Goal: Information Seeking & Learning: Learn about a topic

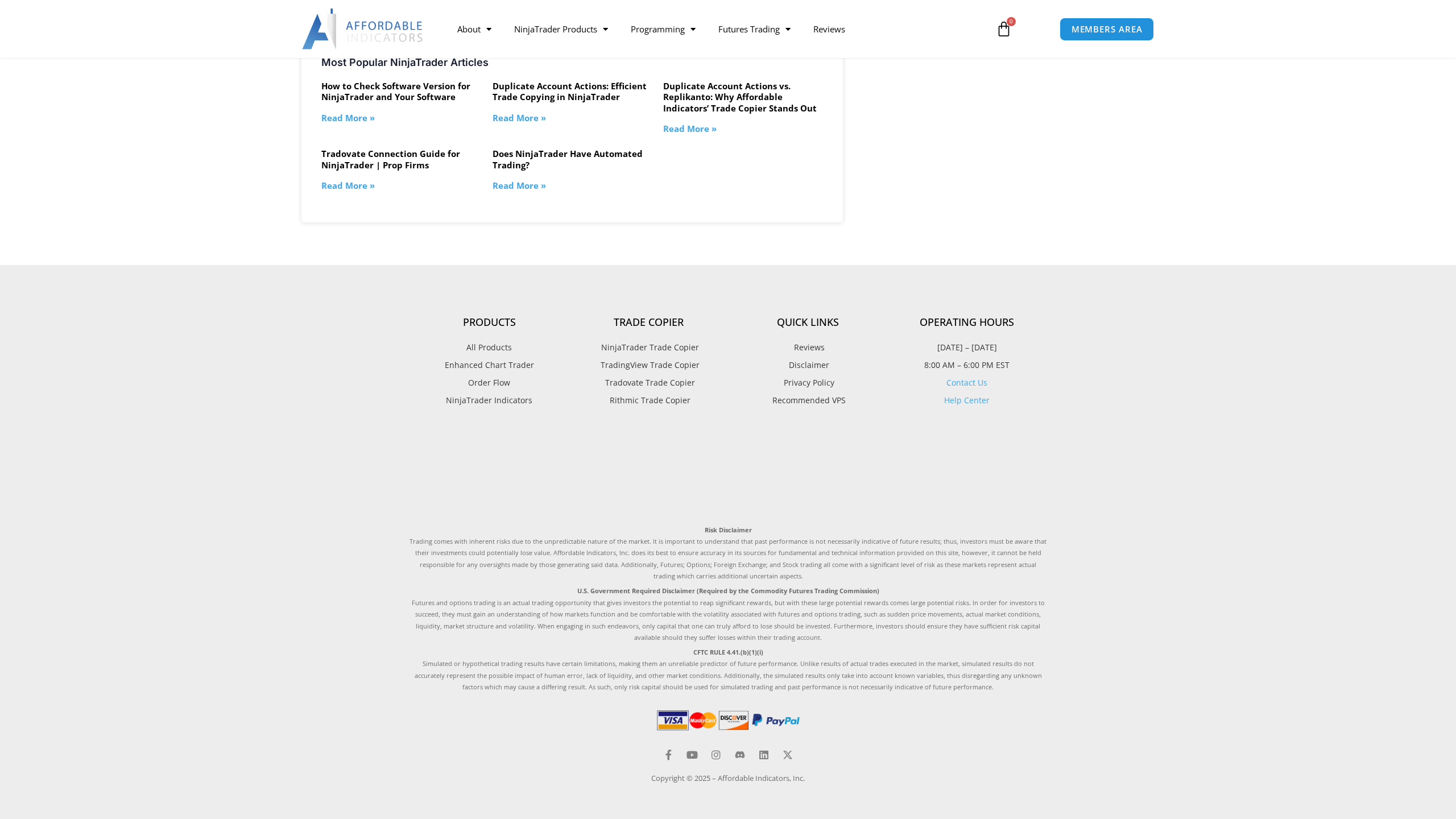
scroll to position [1897, 0]
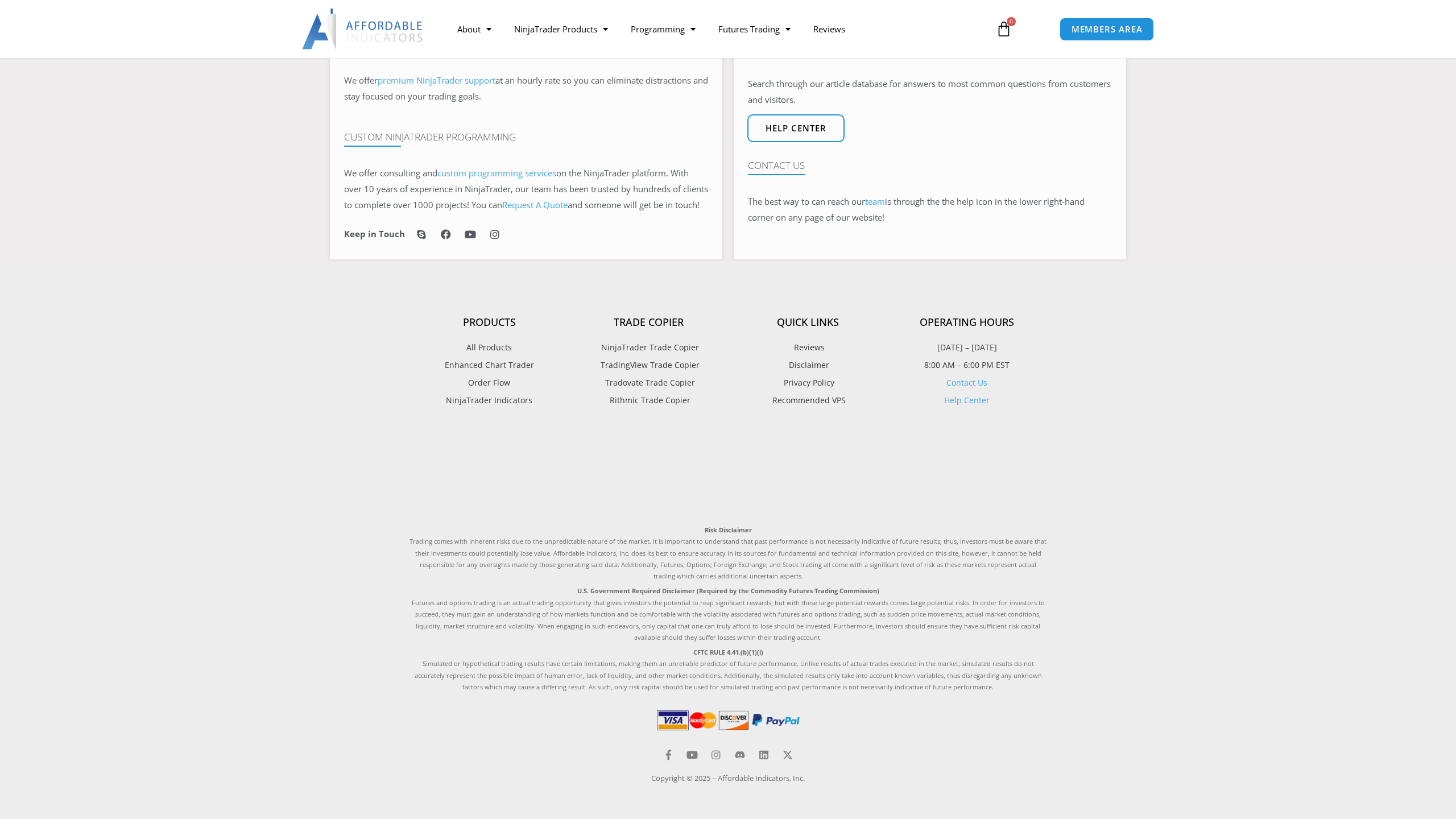
scroll to position [407, 0]
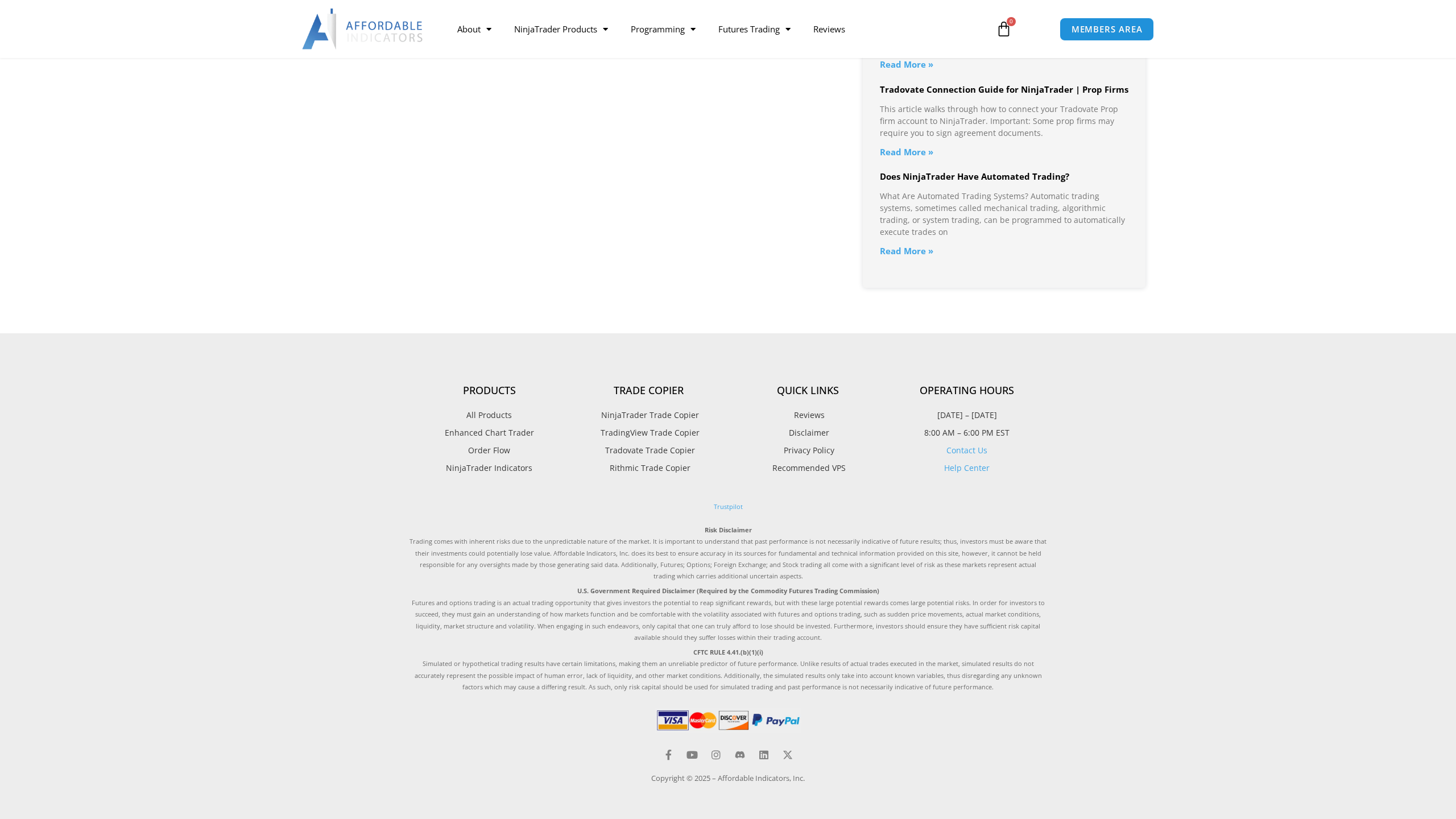
scroll to position [1096, 0]
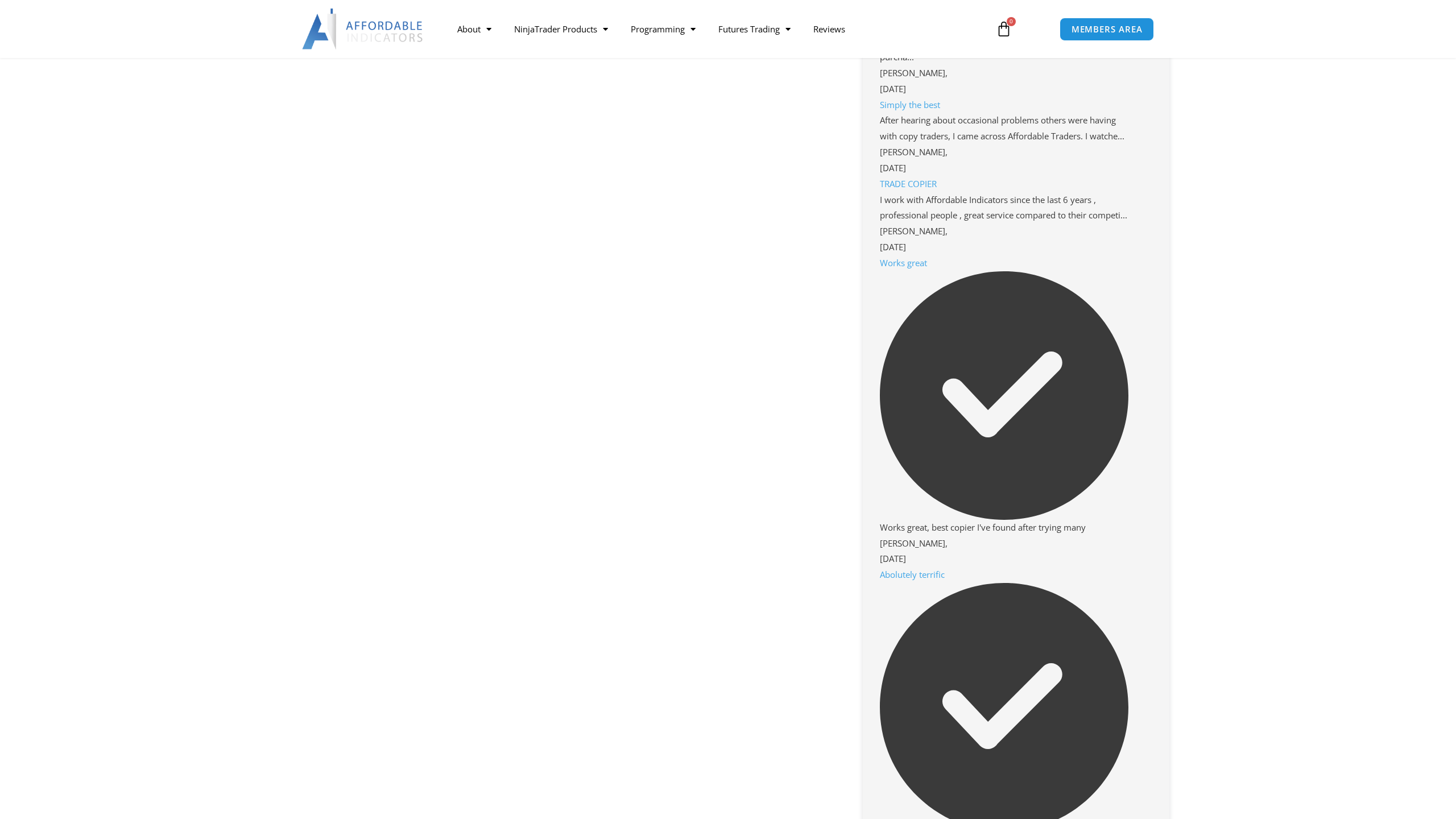
scroll to position [1466, 0]
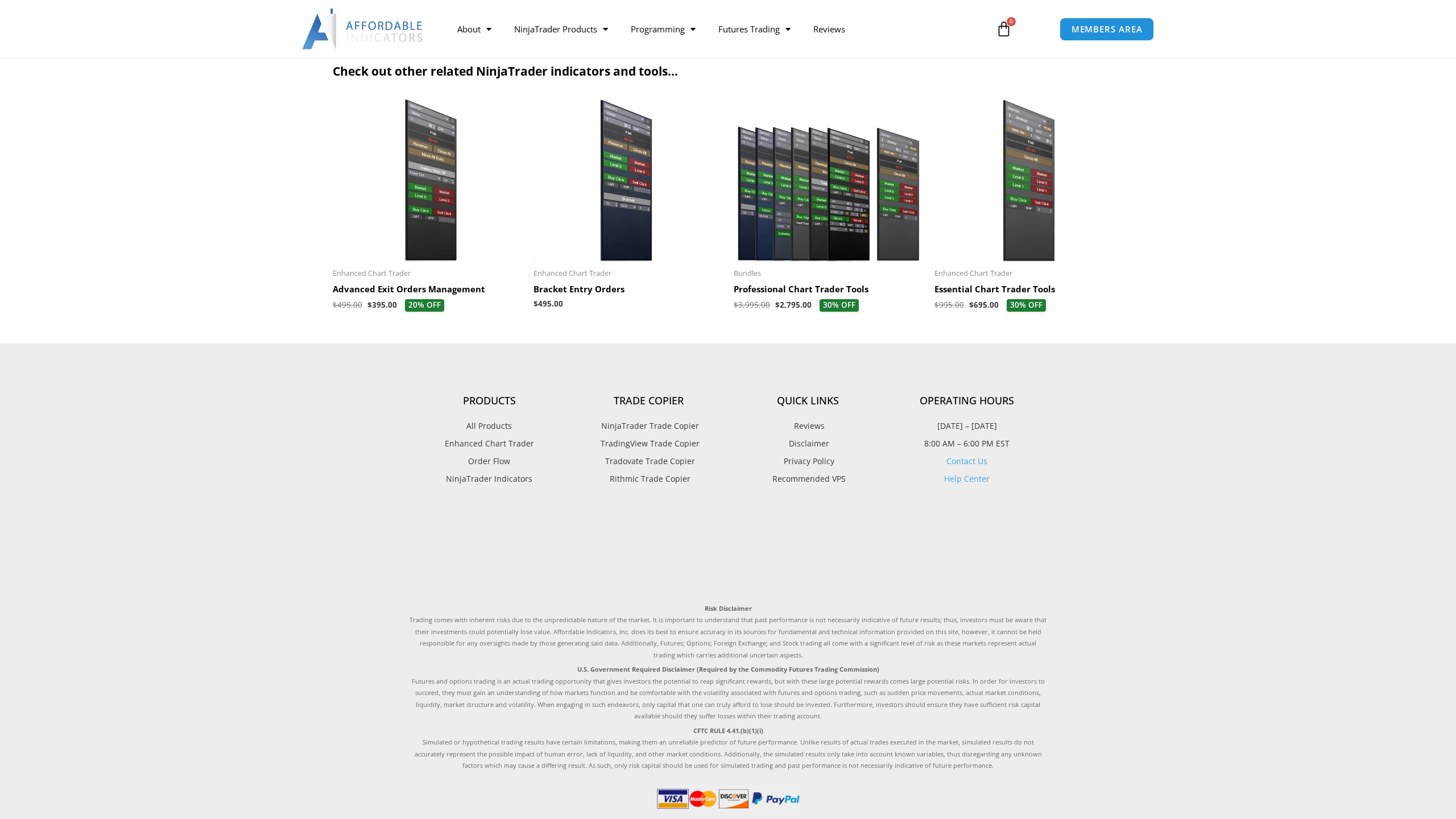
scroll to position [2292, 0]
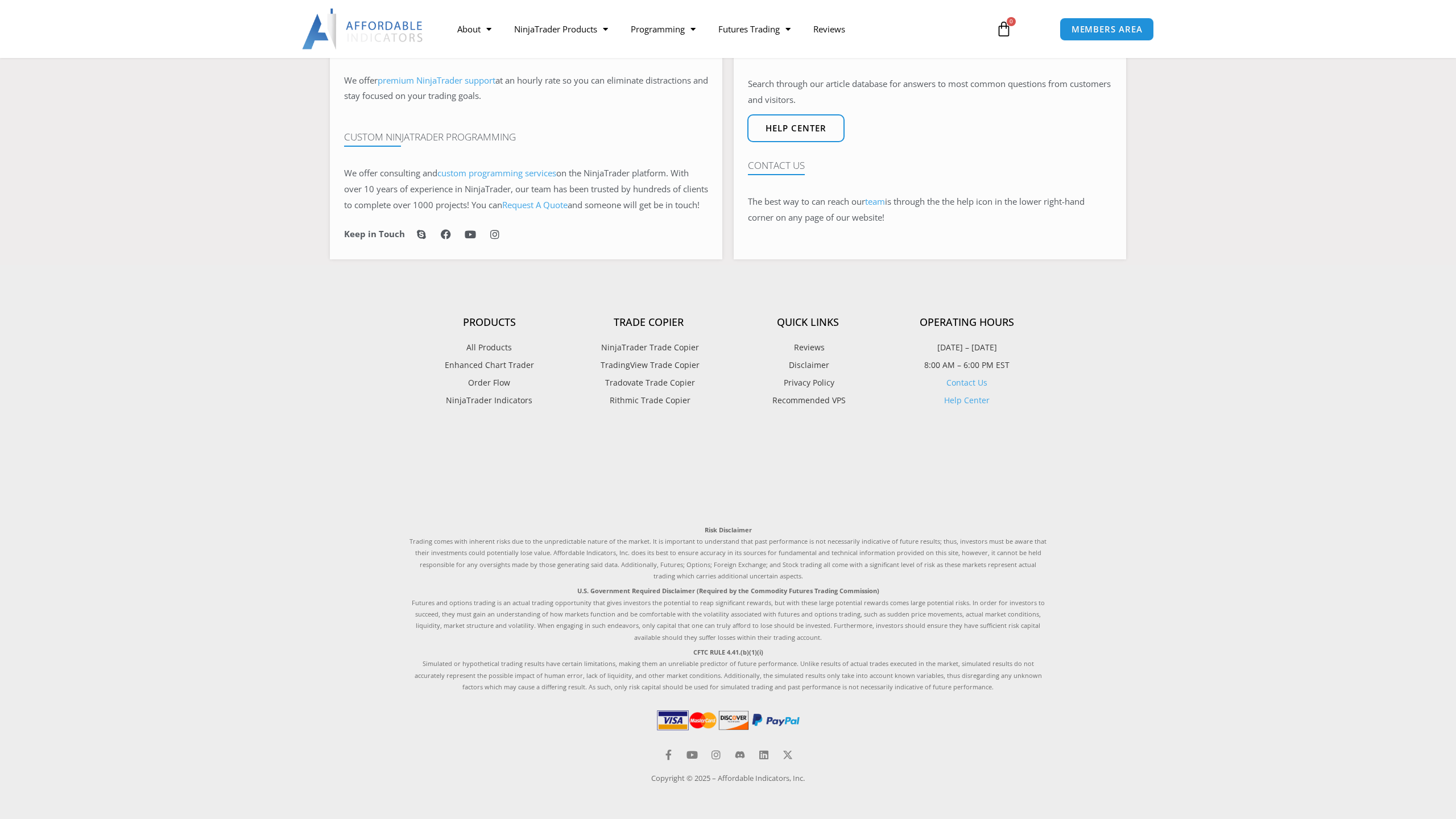
scroll to position [520, 0]
